Goal: Check status

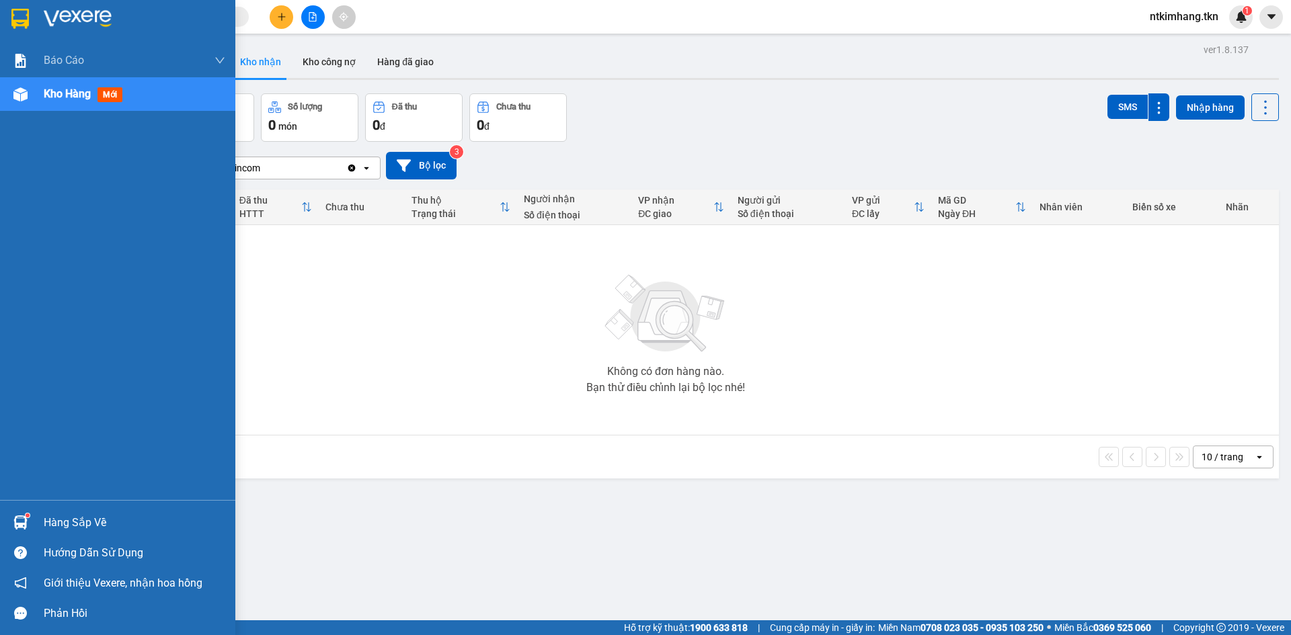
click at [42, 521] on div "Hàng sắp về" at bounding box center [117, 523] width 235 height 30
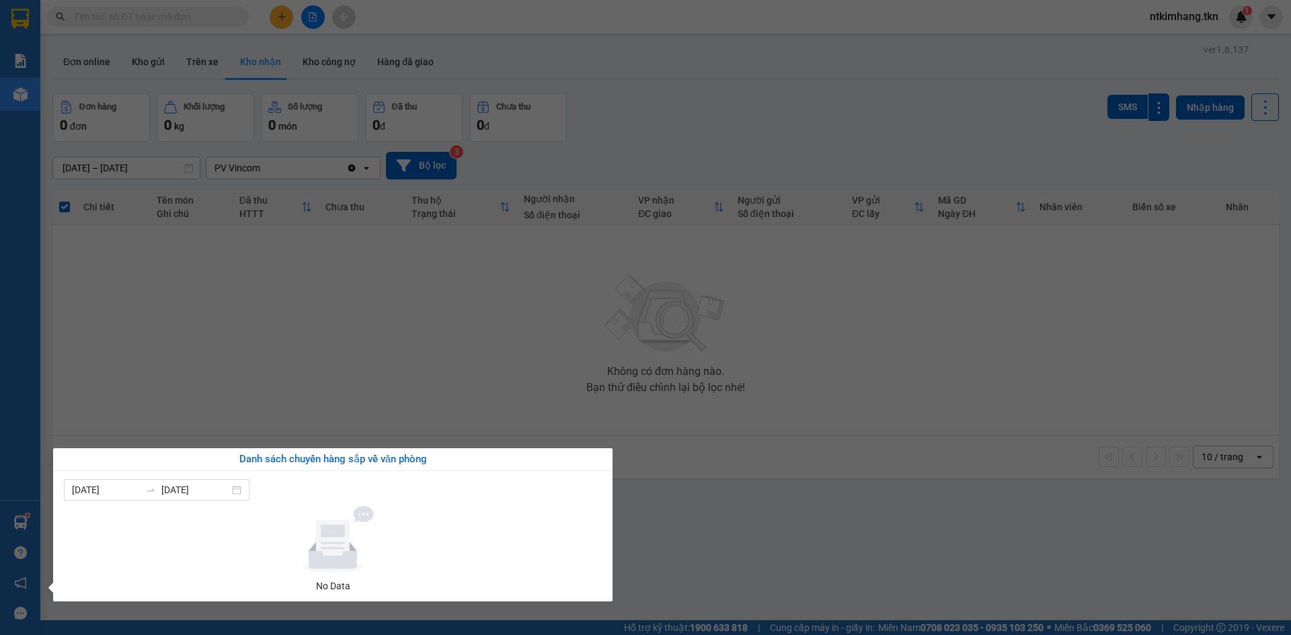
click at [727, 534] on section "Kết quả tìm kiếm ( 1 ) Bộ lọc Mã ĐH Trạng thái Món hàng Thu hộ Tổng cước Chưa c…" at bounding box center [645, 317] width 1291 height 635
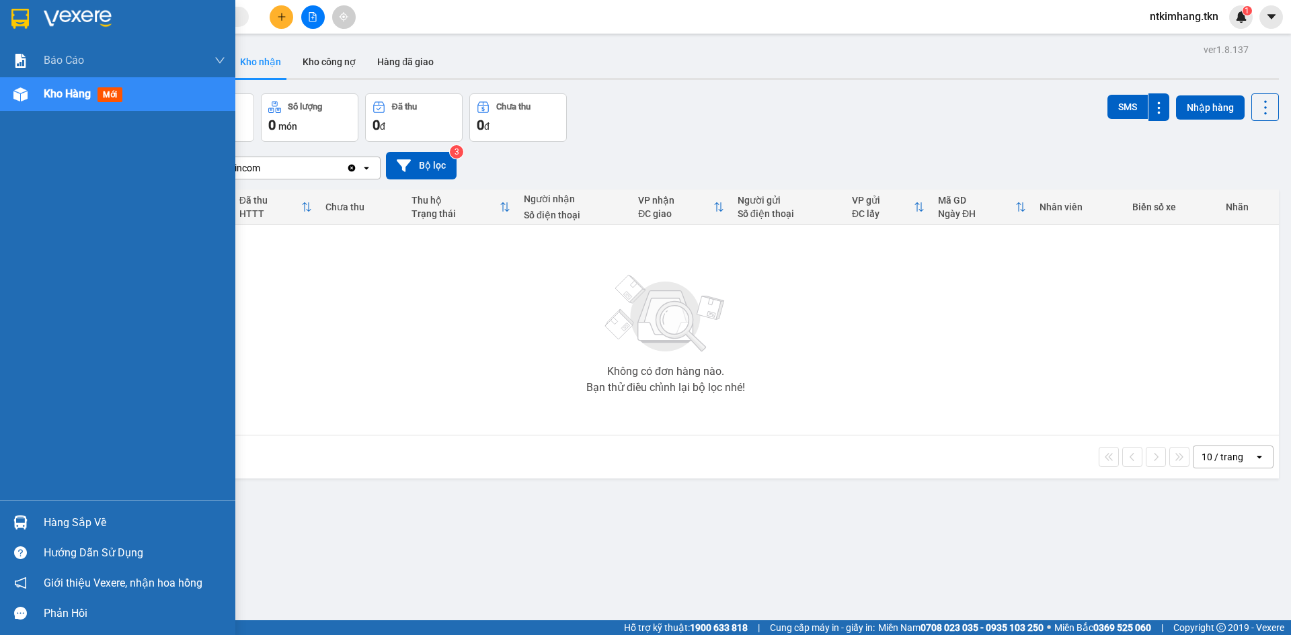
click at [67, 519] on div "Hàng sắp về" at bounding box center [135, 523] width 182 height 20
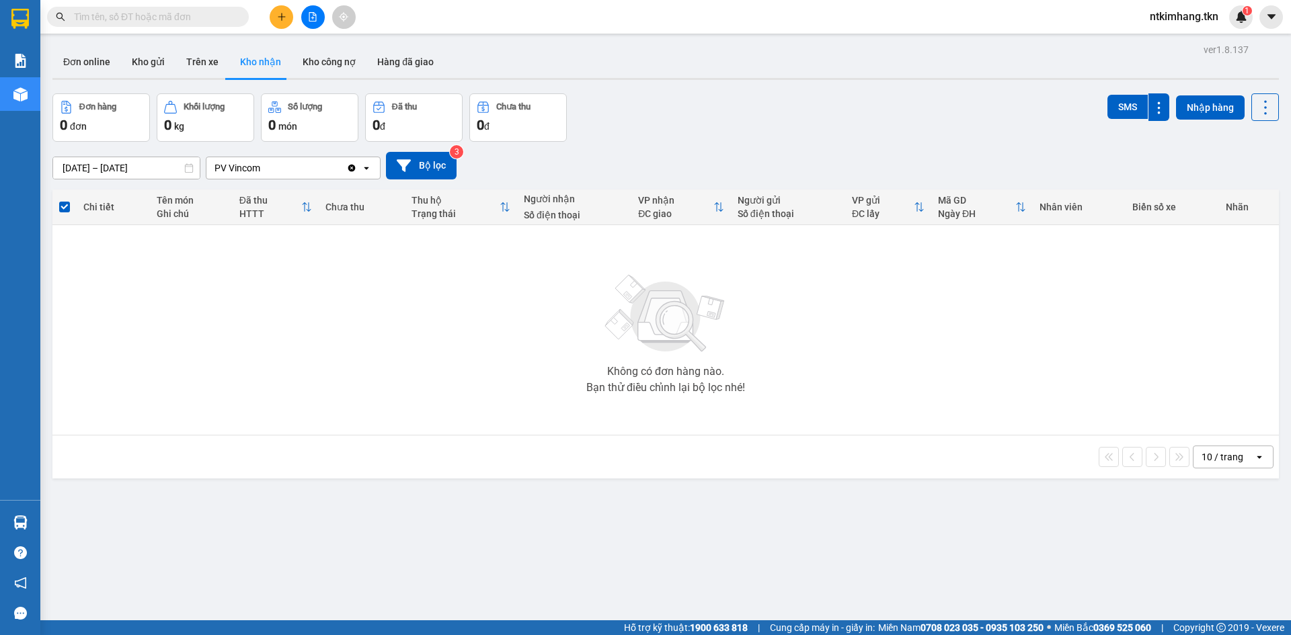
click at [301, 385] on section "Kết quả tìm kiếm ( 1 ) Bộ lọc Mã ĐH Trạng thái Món hàng Thu hộ Tổng cước Chưa c…" at bounding box center [645, 317] width 1291 height 635
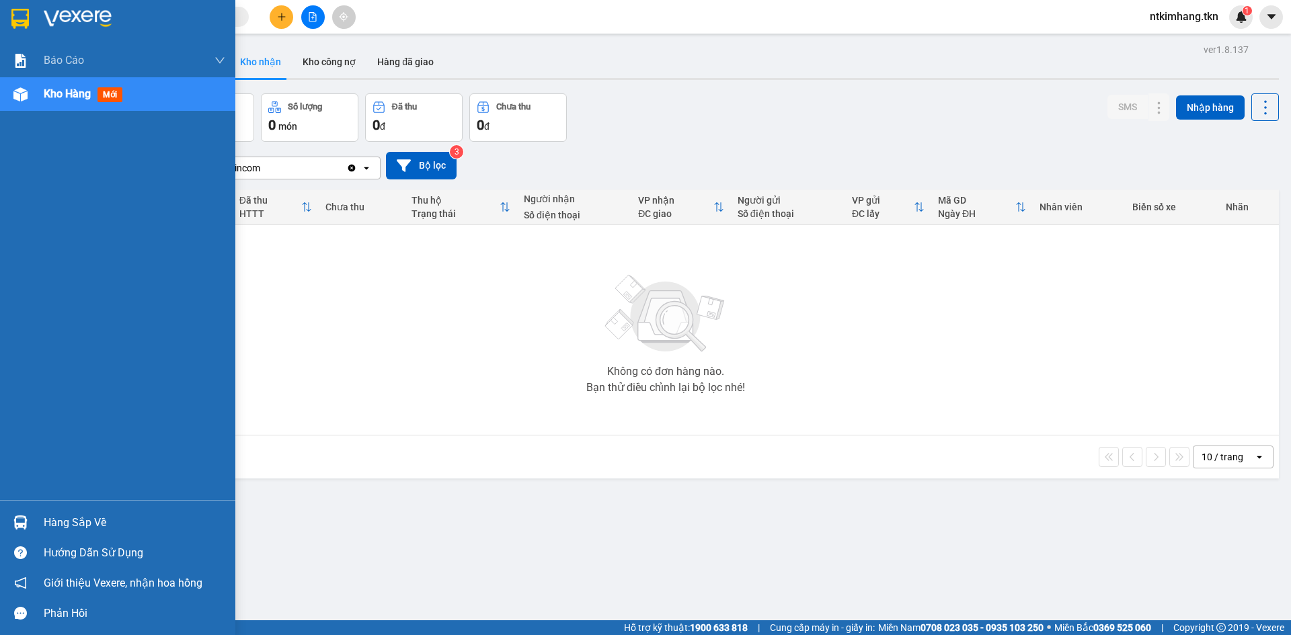
click at [47, 518] on div "Hàng sắp về" at bounding box center [135, 523] width 182 height 20
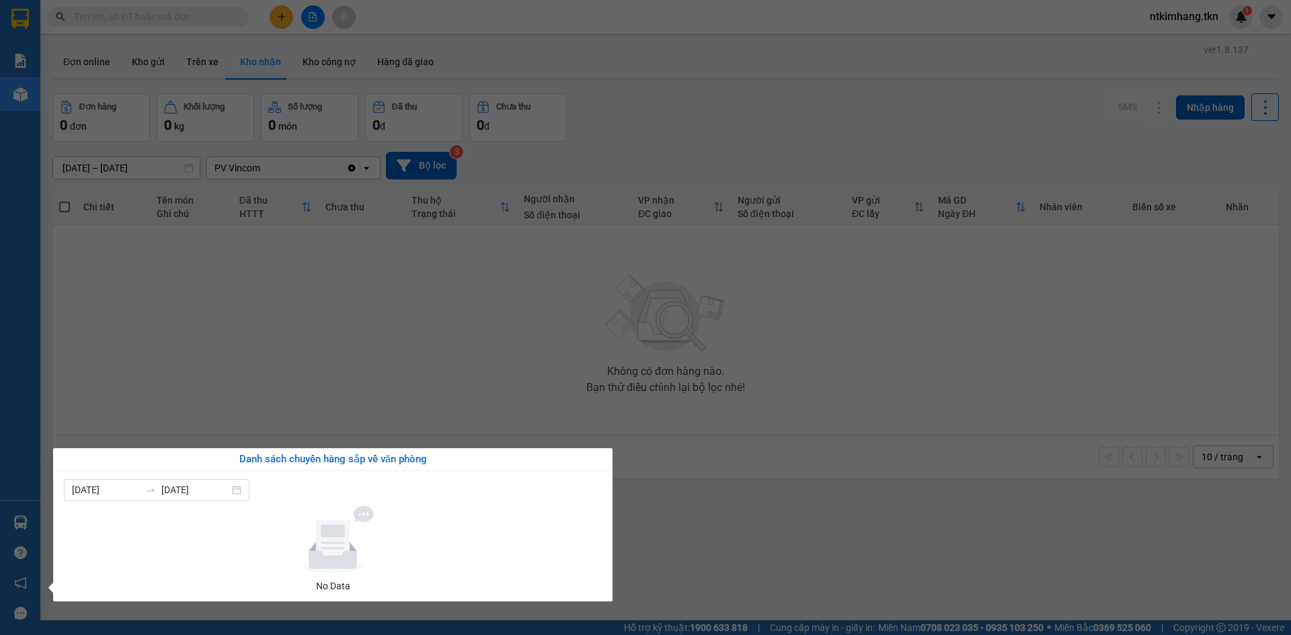
click at [208, 358] on section "Kết quả tìm kiếm ( 0 ) Bộ lọc No Data ntkimhang.tkn 1 Báo cáo Mẫu 1: Báo cáo dò…" at bounding box center [645, 317] width 1291 height 635
